Goal: Check status: Check status

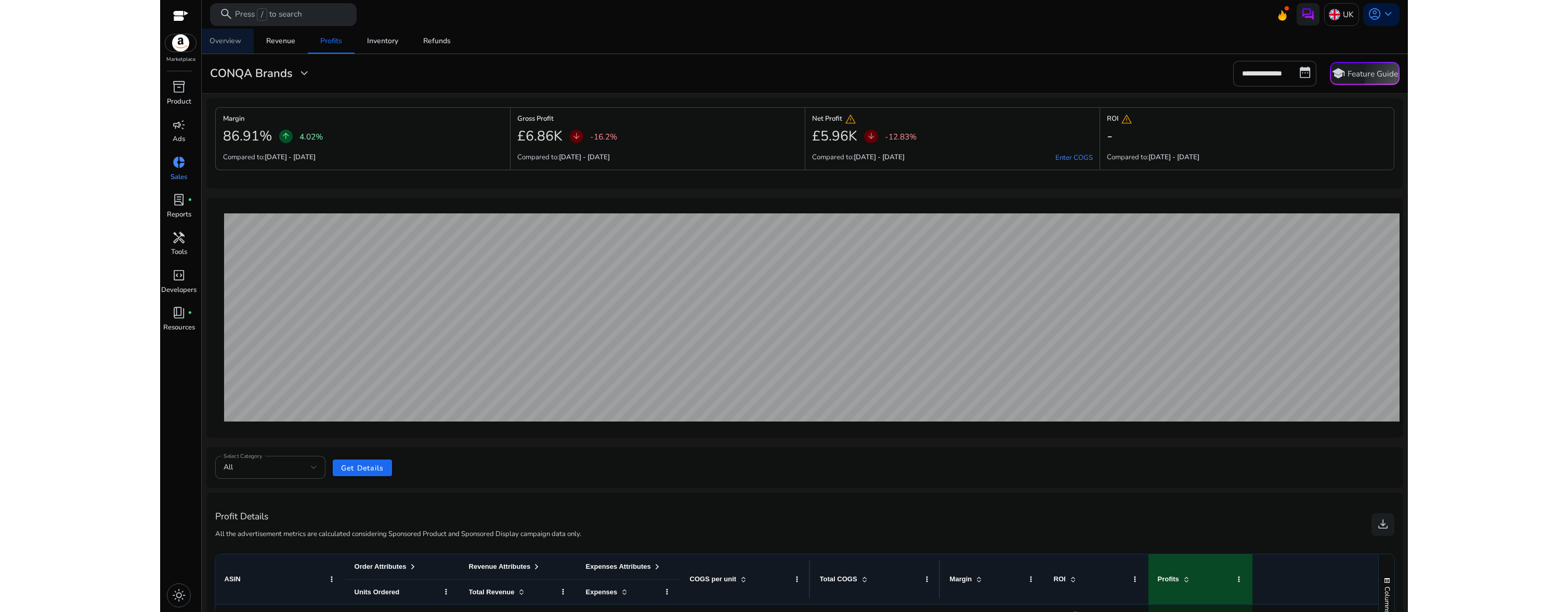
click at [238, 45] on div "Overview" at bounding box center [225, 41] width 32 height 8
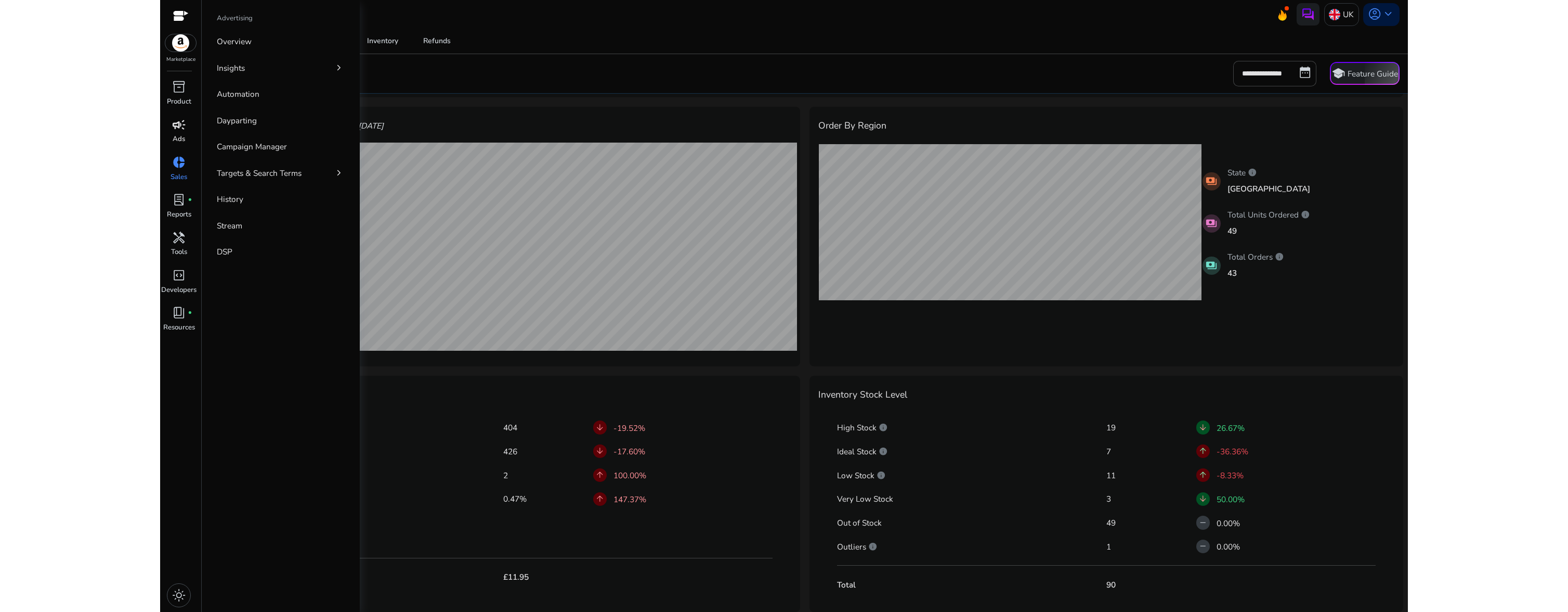
click at [172, 126] on span "campaign" at bounding box center [179, 125] width 14 height 14
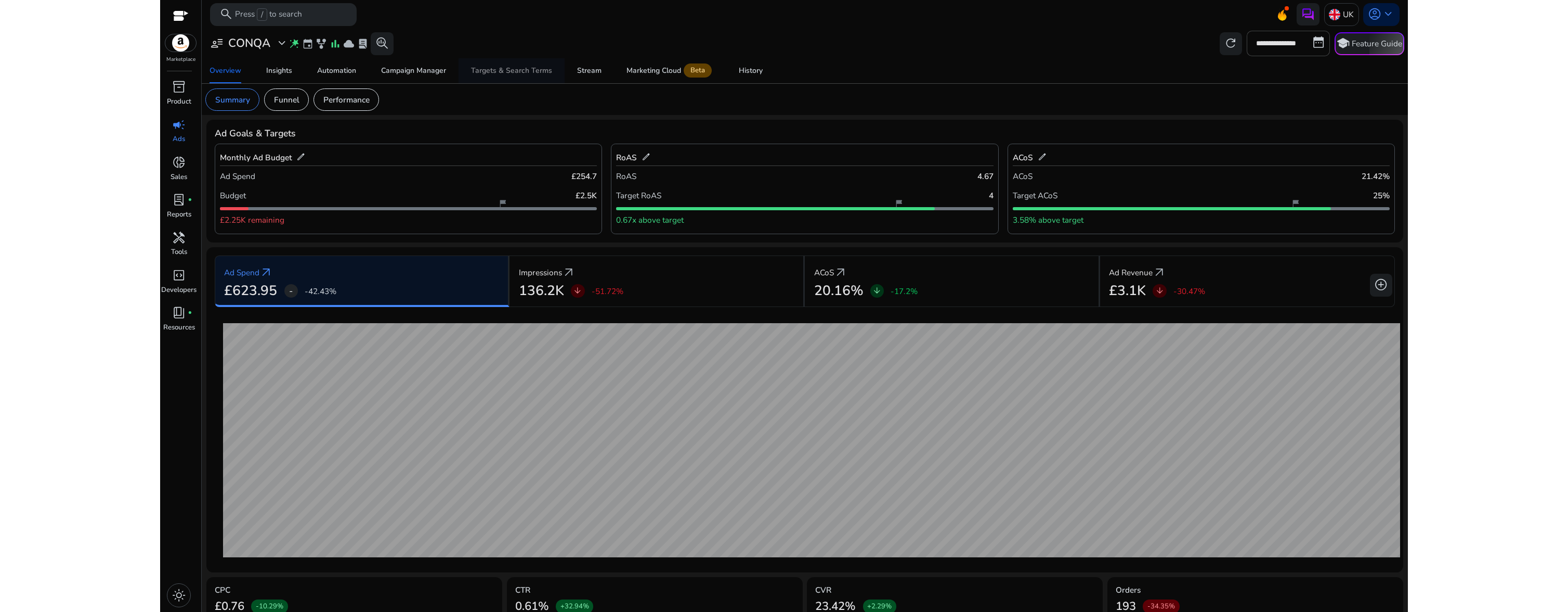
click at [532, 68] on div "Targets & Search Terms" at bounding box center [511, 71] width 81 height 8
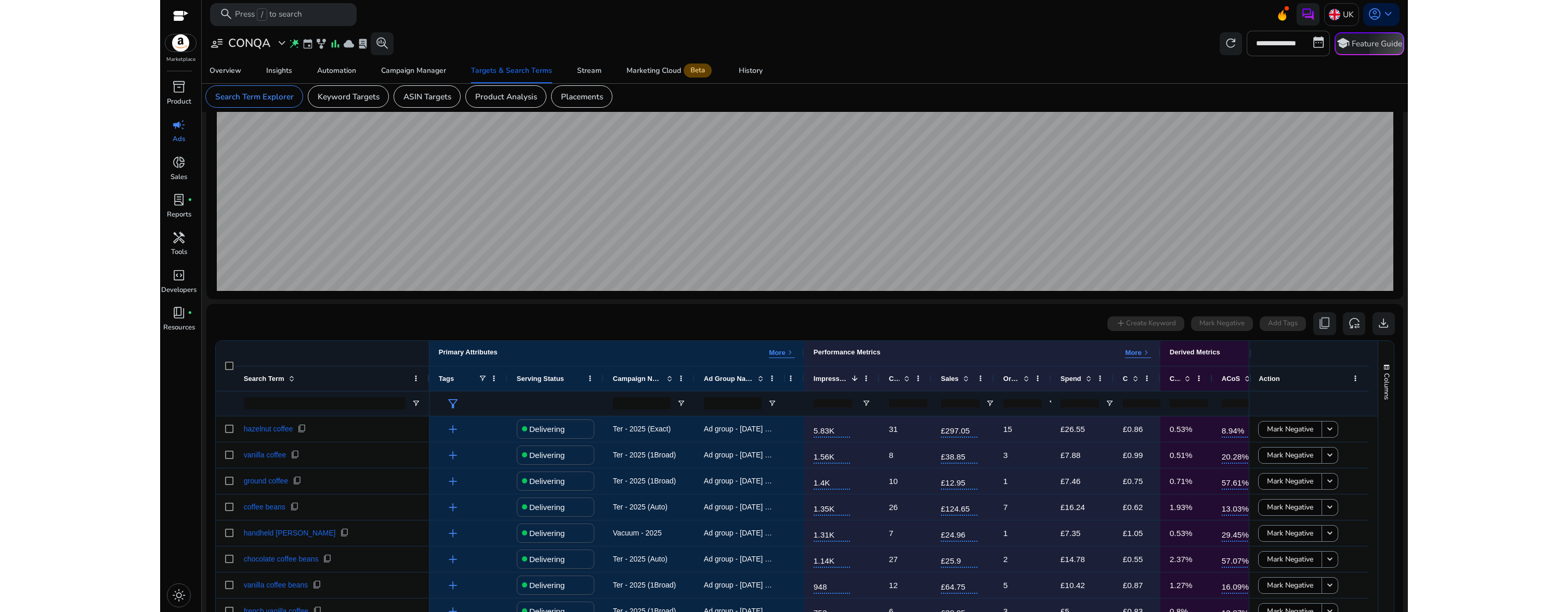
scroll to position [92, 0]
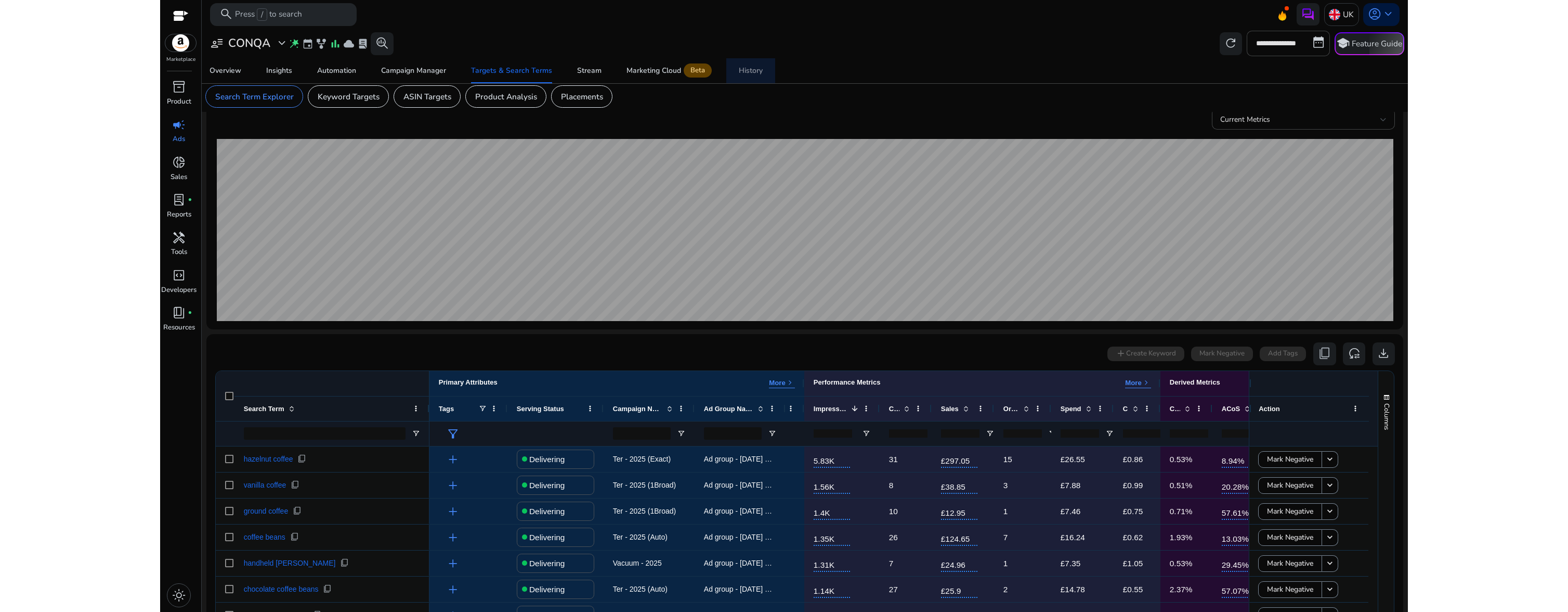
click at [739, 70] on div "History" at bounding box center [751, 71] width 24 height 8
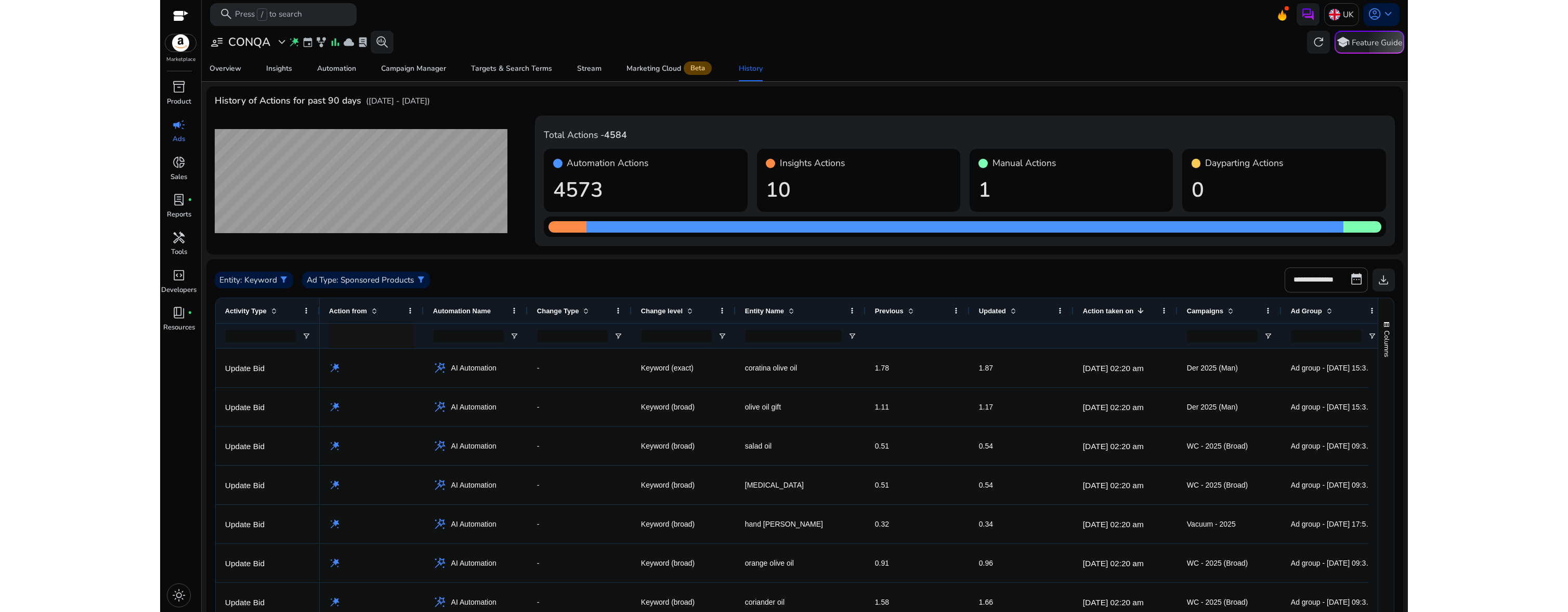
click at [1200, 342] on div at bounding box center [1222, 335] width 71 height 24
click at [1200, 337] on input "Campaigns Filter Input" at bounding box center [1222, 336] width 71 height 13
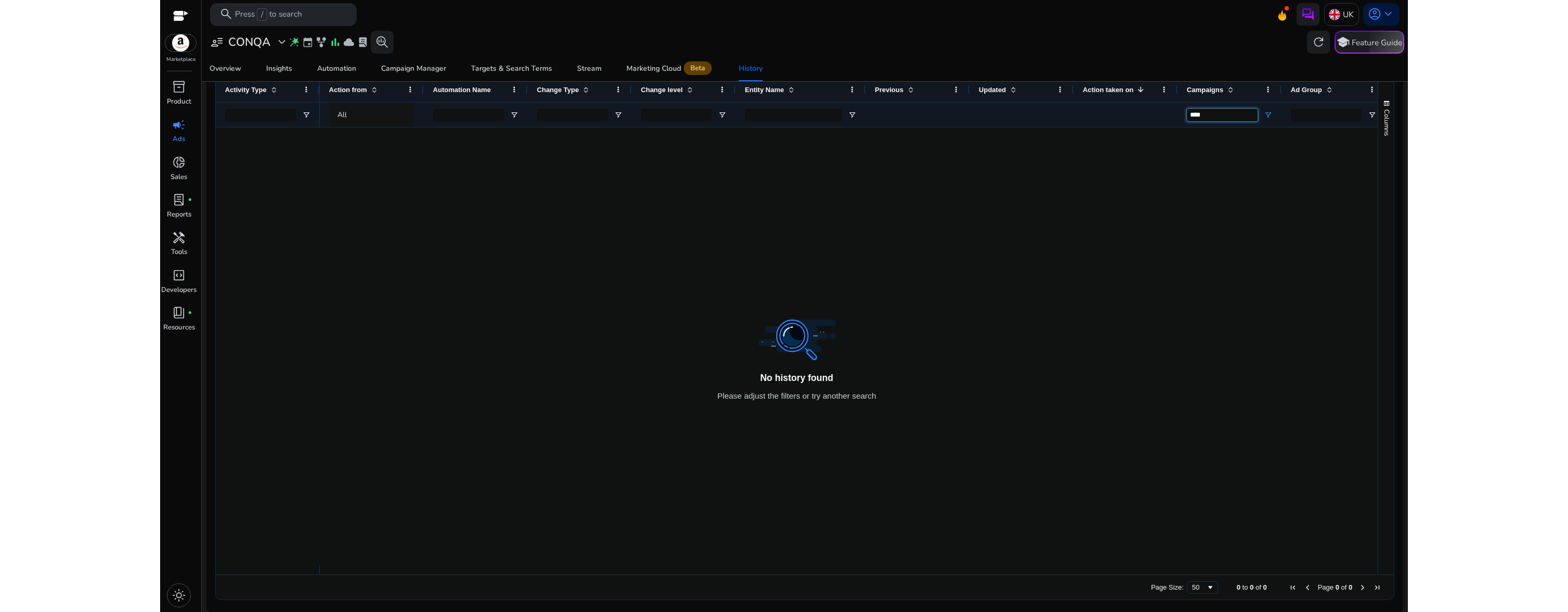
scroll to position [223, 0]
type input "*"
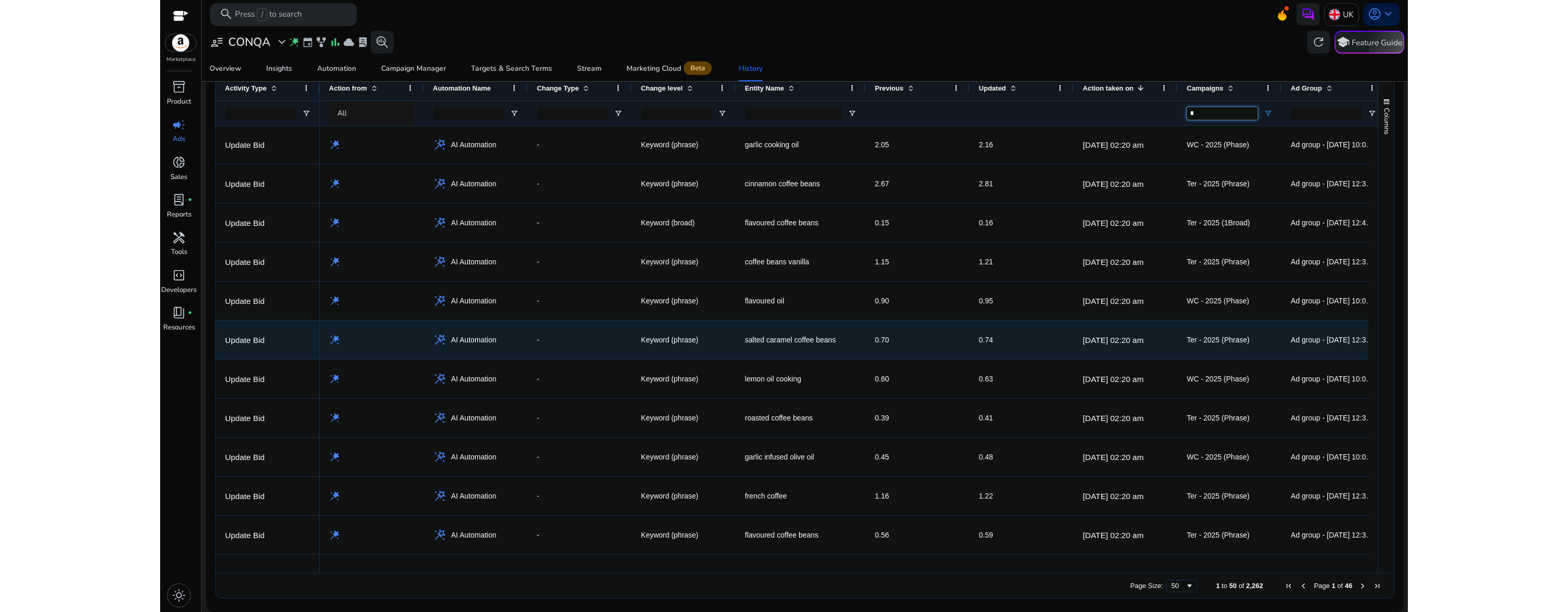
scroll to position [1510, 0]
